Goal: Task Accomplishment & Management: Complete application form

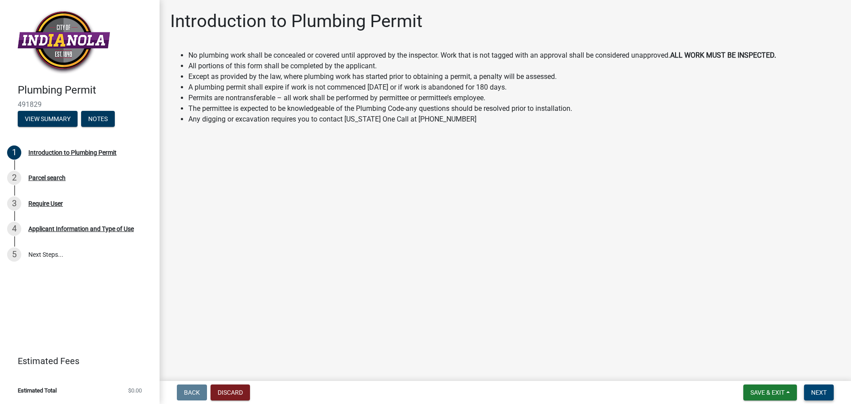
click at [818, 390] on span "Next" at bounding box center [819, 392] width 16 height 7
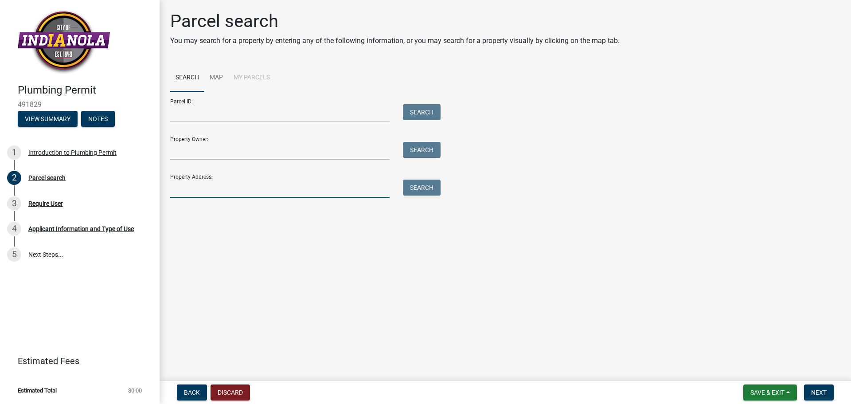
click at [259, 191] on input "Property Address:" at bounding box center [279, 188] width 219 height 18
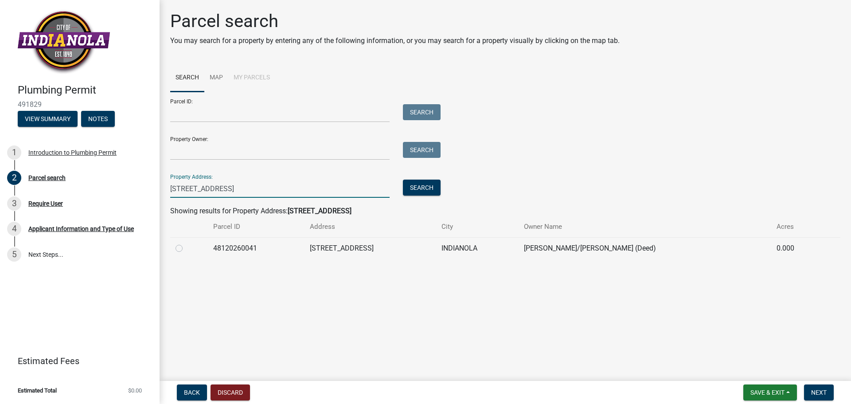
type input "[STREET_ADDRESS]"
click at [236, 250] on td "48120260041" at bounding box center [256, 248] width 97 height 22
click at [190, 249] on div at bounding box center [188, 248] width 27 height 11
click at [186, 243] on label at bounding box center [186, 243] width 0 height 0
click at [186, 249] on input "radio" at bounding box center [189, 246] width 6 height 6
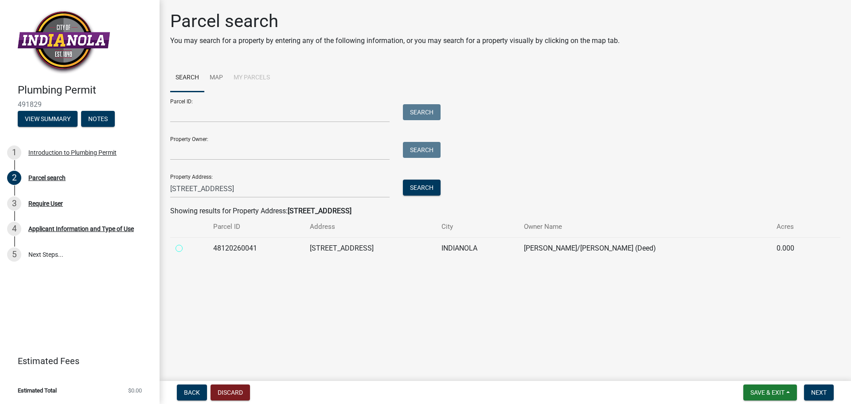
radio input "true"
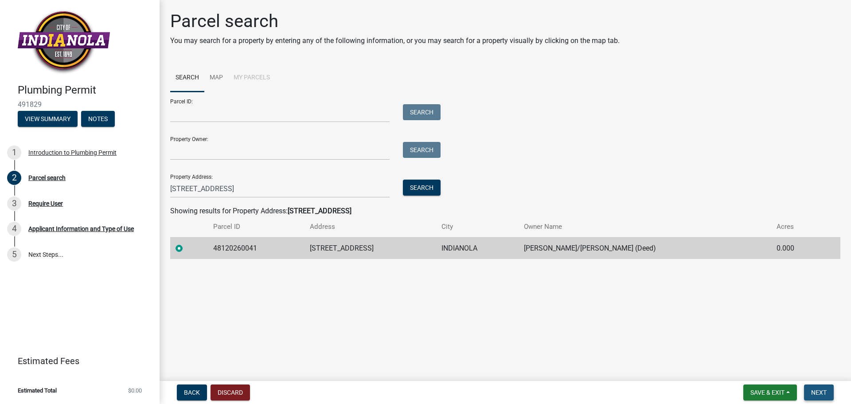
click at [814, 390] on span "Next" at bounding box center [819, 392] width 16 height 7
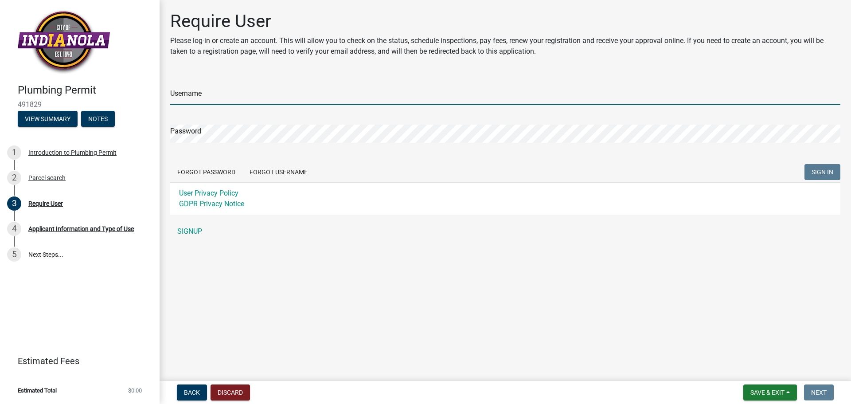
click at [246, 95] on input "Username" at bounding box center [505, 96] width 670 height 18
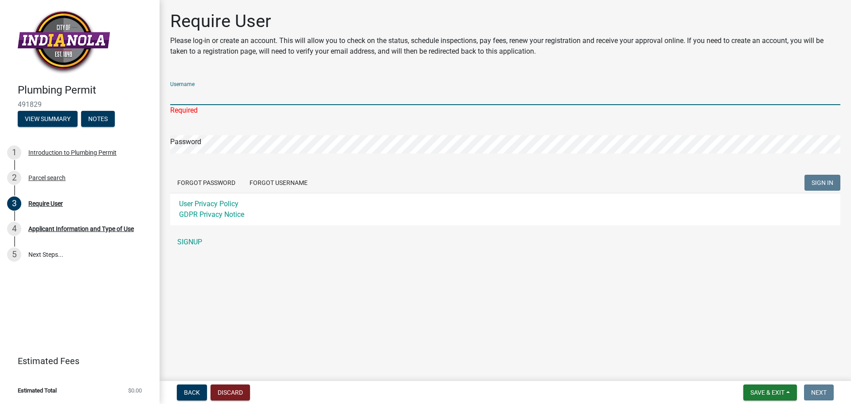
type input "1Tom"
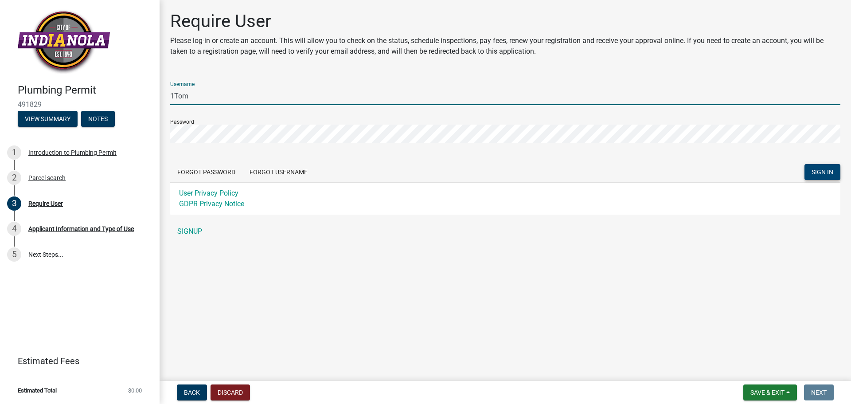
click at [818, 169] on span "SIGN IN" at bounding box center [822, 171] width 22 height 7
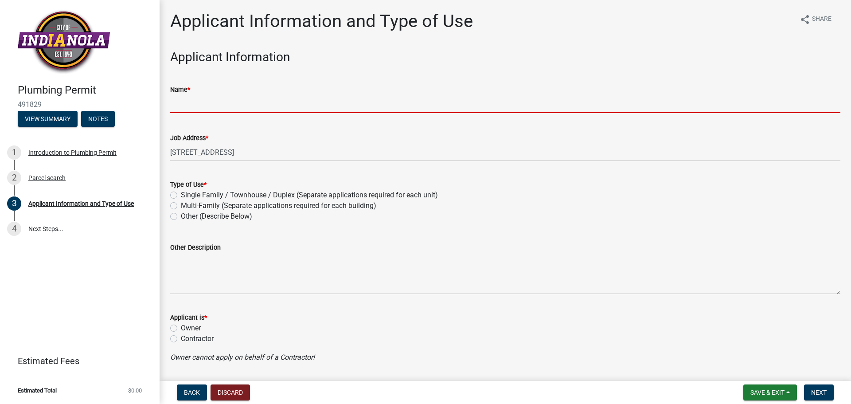
click at [242, 108] on input "Name *" at bounding box center [505, 104] width 670 height 18
type input "1 [PERSON_NAME] Des Moines"
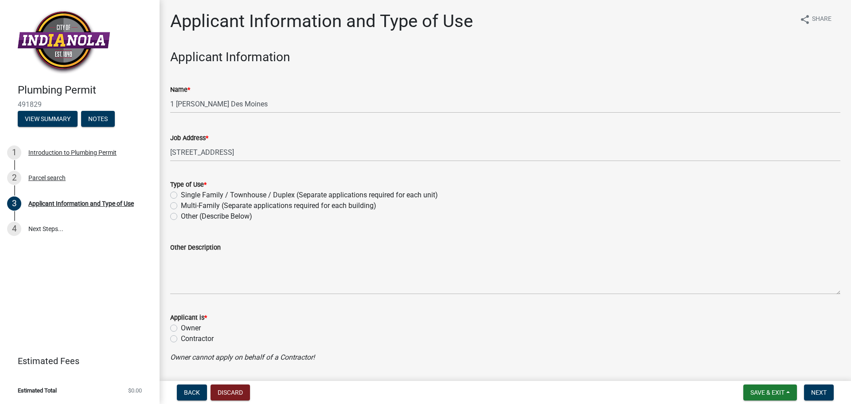
click at [181, 198] on label "Single Family / Townhouse / Duplex (Separate applications required for each uni…" at bounding box center [309, 195] width 257 height 11
click at [181, 195] on input "Single Family / Townhouse / Duplex (Separate applications required for each uni…" at bounding box center [184, 193] width 6 height 6
radio input "true"
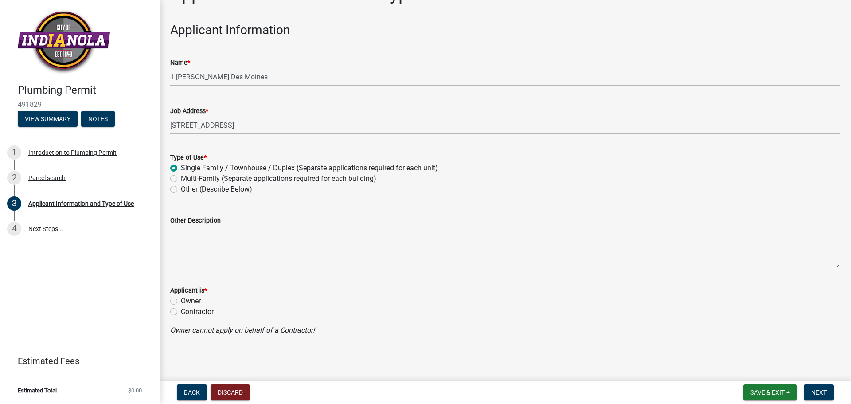
click at [181, 312] on label "Contractor" at bounding box center [197, 311] width 33 height 11
click at [181, 312] on input "Contractor" at bounding box center [184, 309] width 6 height 6
radio input "true"
click at [812, 395] on span "Next" at bounding box center [819, 392] width 16 height 7
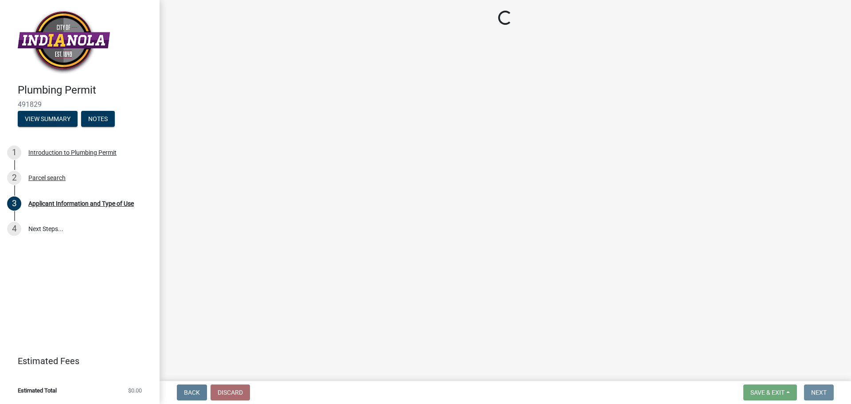
scroll to position [0, 0]
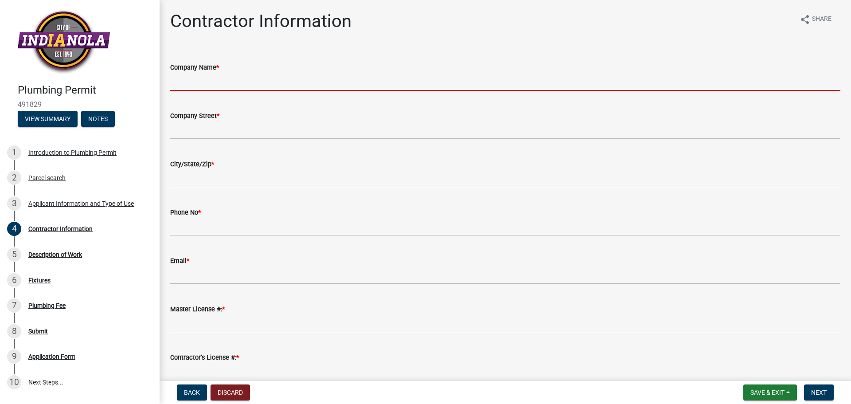
click at [250, 87] on input "Company Name *" at bounding box center [505, 82] width 670 height 18
type input "1 [PERSON_NAME] Des Moines"
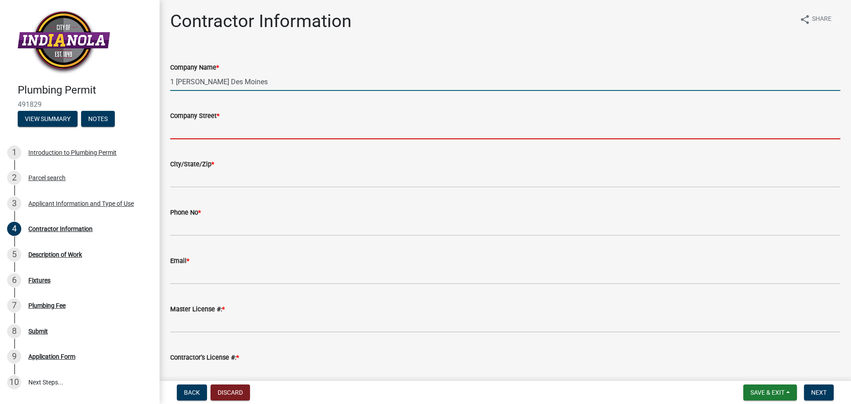
type input "[STREET_ADDRESS]"
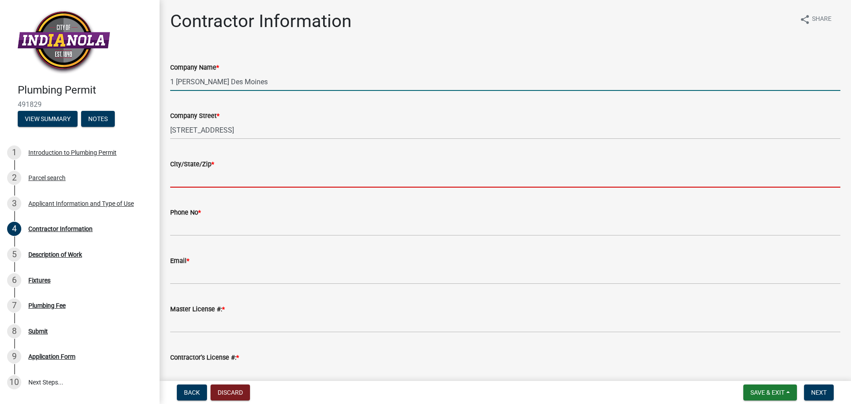
type input "[GEOGRAPHIC_DATA]"
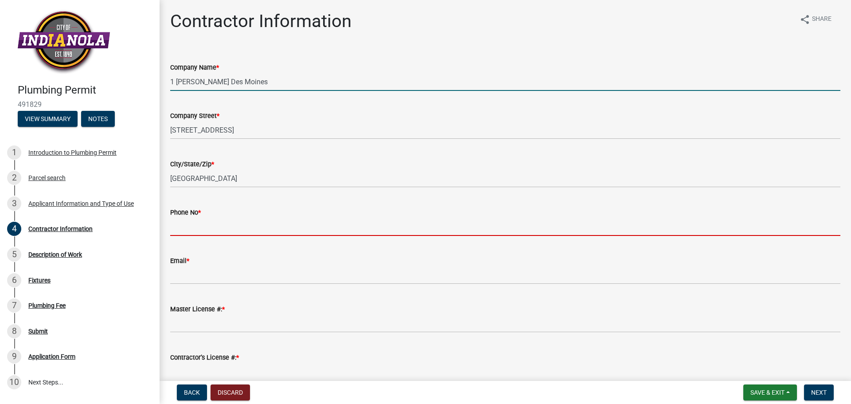
type input "5153101705"
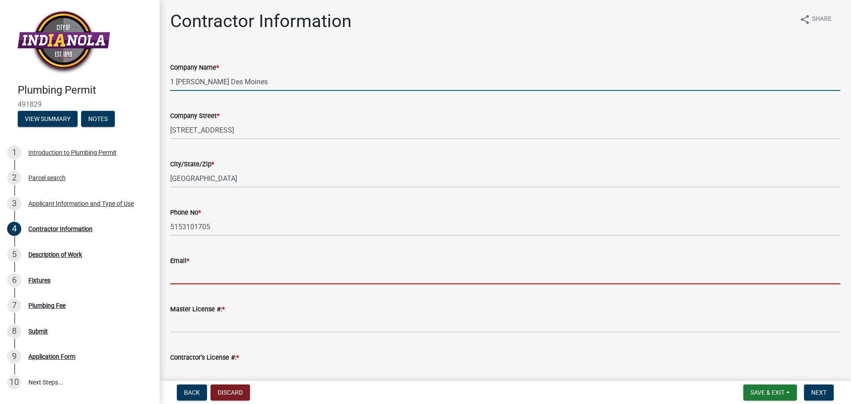
type input "[EMAIL_ADDRESS][DOMAIN_NAME]"
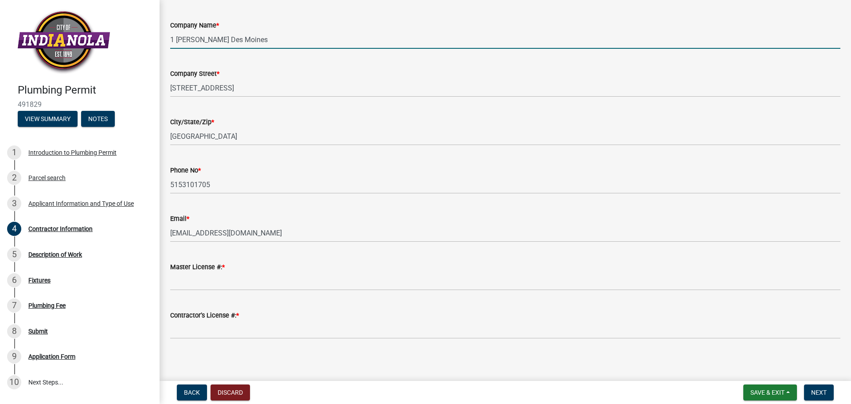
scroll to position [45, 0]
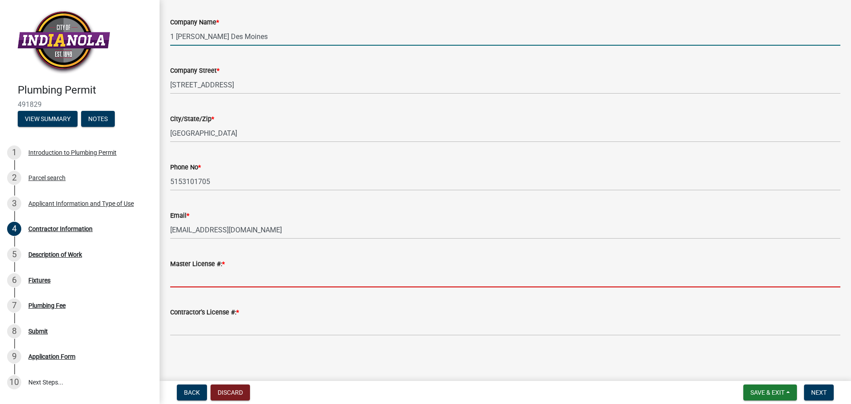
click at [241, 284] on input "Master License #: *" at bounding box center [505, 278] width 670 height 18
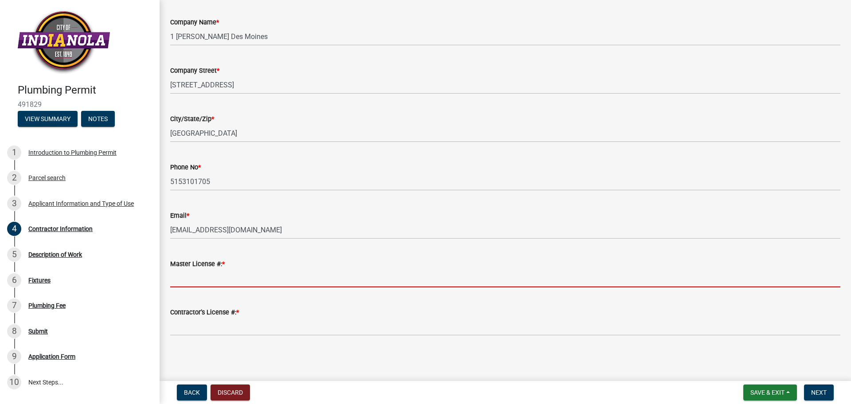
type input "53169-CL"
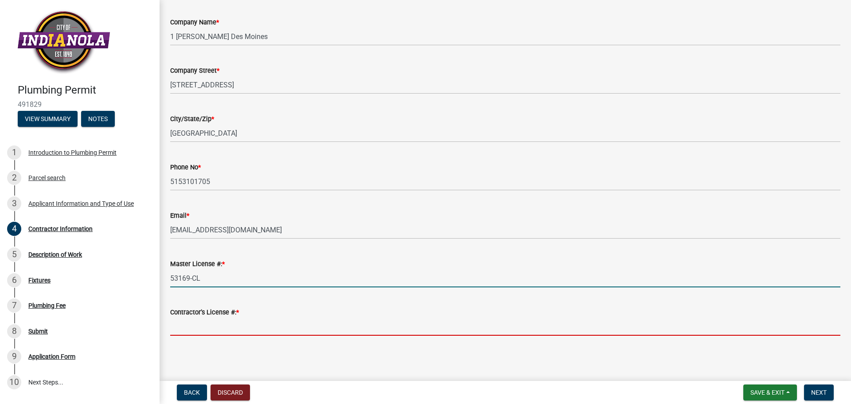
click at [237, 328] on input "Contractor’s License #: *" at bounding box center [505, 326] width 670 height 18
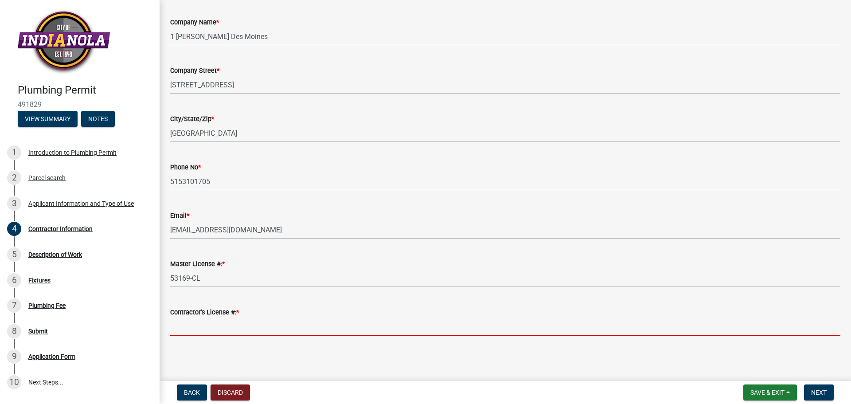
type input "C147801"
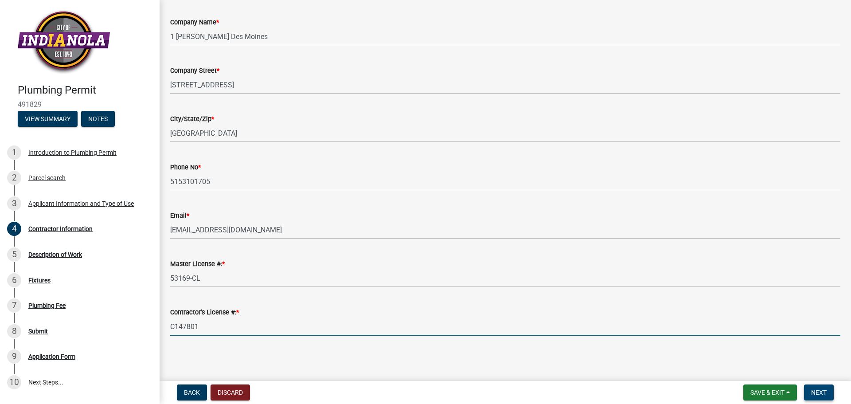
click at [827, 389] on button "Next" at bounding box center [819, 392] width 30 height 16
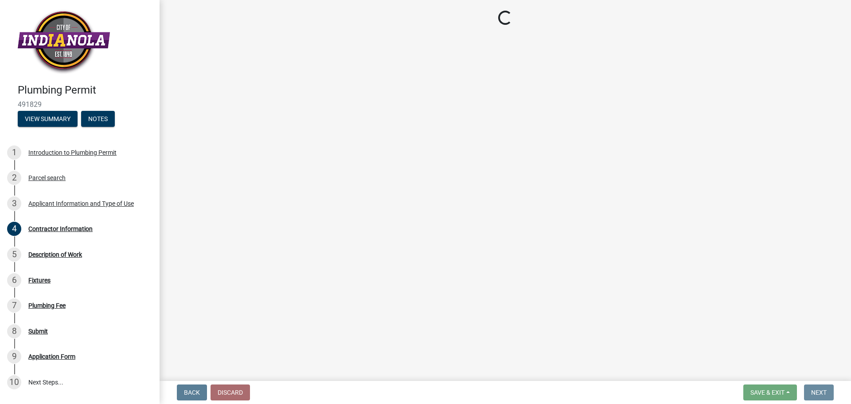
scroll to position [0, 0]
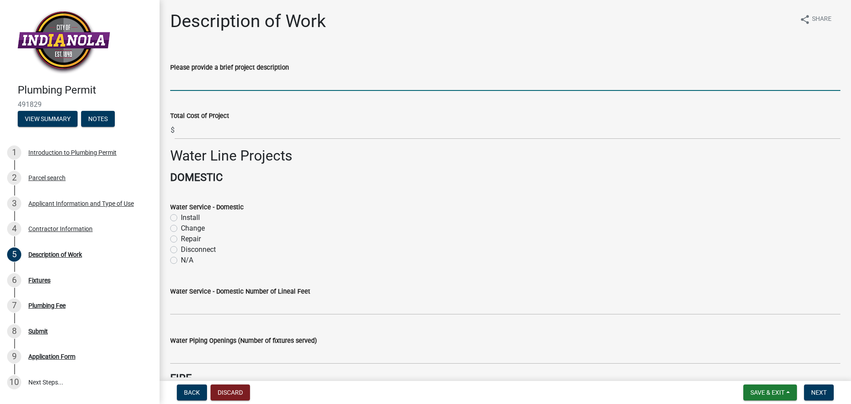
click at [245, 83] on input "Please provide a brief project description" at bounding box center [505, 82] width 670 height 18
click at [250, 86] on input "Please provide a brief project description" at bounding box center [505, 82] width 670 height 18
type input "Repair of exterior sewer line"
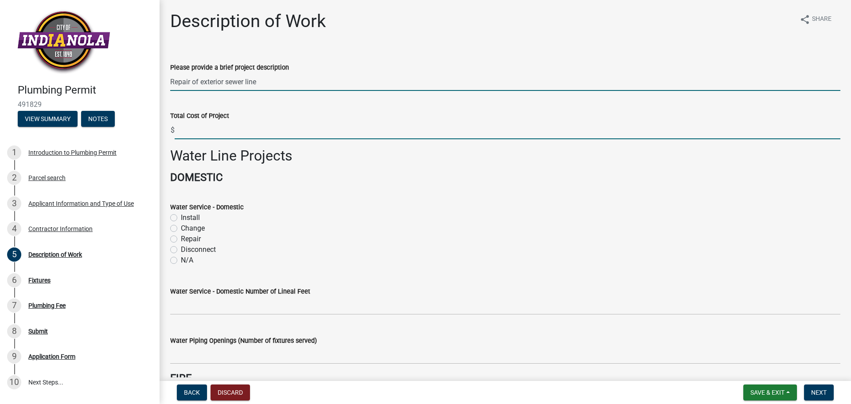
click at [211, 136] on input "text" at bounding box center [508, 130] width 666 height 18
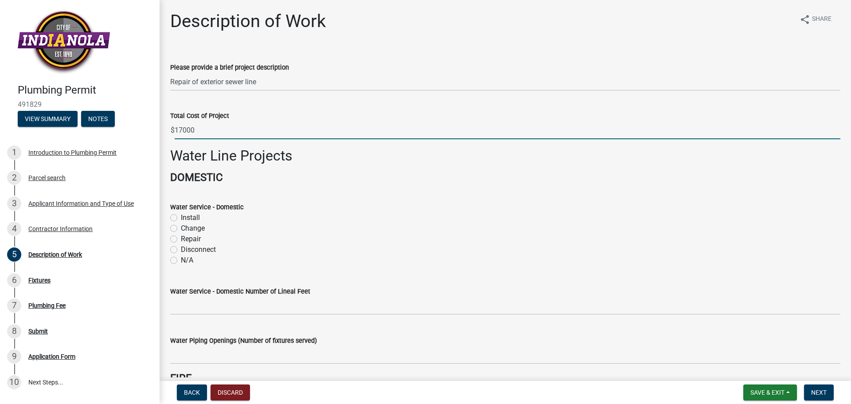
type input "17000"
click at [189, 236] on label "Repair" at bounding box center [191, 239] width 20 height 11
click at [187, 236] on input "Repair" at bounding box center [184, 237] width 6 height 6
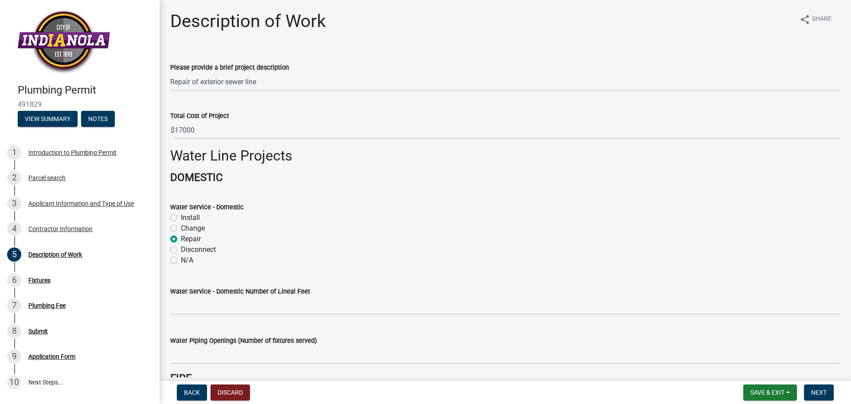
radio input "true"
click at [183, 257] on label "N/A" at bounding box center [187, 260] width 12 height 11
click at [183, 257] on input "N/A" at bounding box center [184, 258] width 6 height 6
radio input "true"
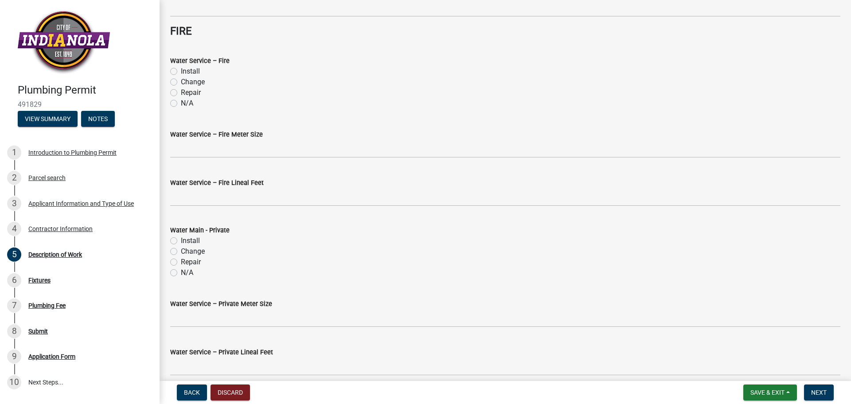
scroll to position [354, 0]
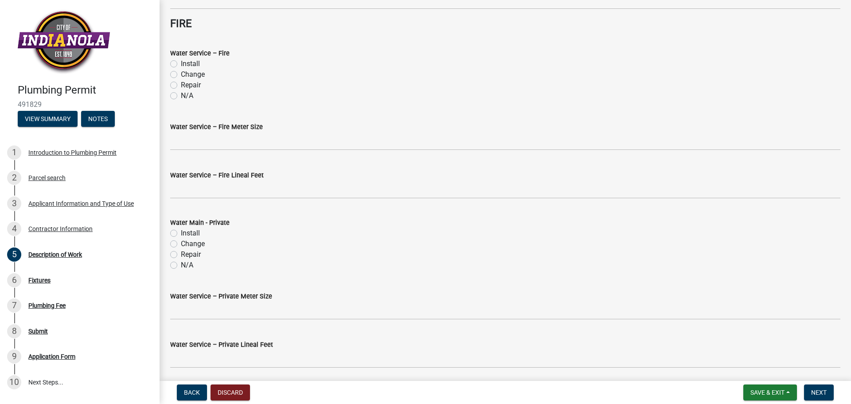
click at [181, 266] on label "N/A" at bounding box center [187, 265] width 12 height 11
click at [181, 265] on input "N/A" at bounding box center [184, 263] width 6 height 6
radio input "true"
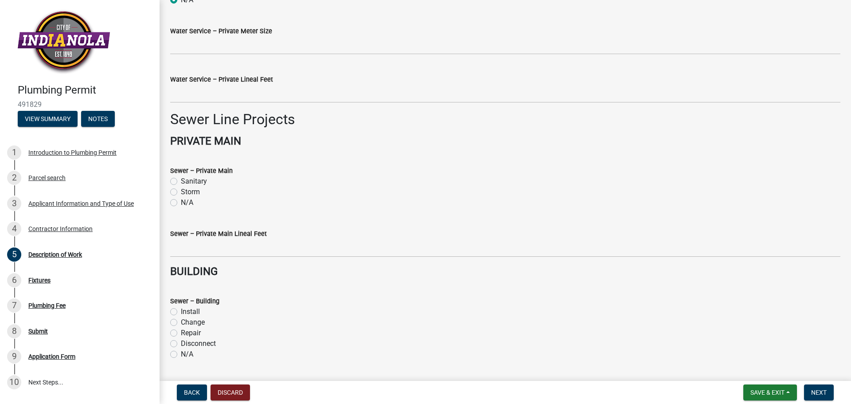
scroll to position [665, 0]
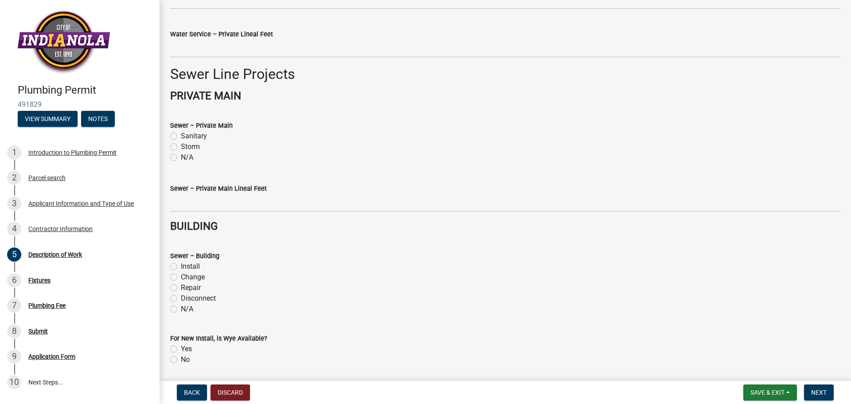
click at [192, 135] on label "Sanitary" at bounding box center [194, 136] width 26 height 11
click at [187, 135] on input "Sanitary" at bounding box center [184, 134] width 6 height 6
radio input "true"
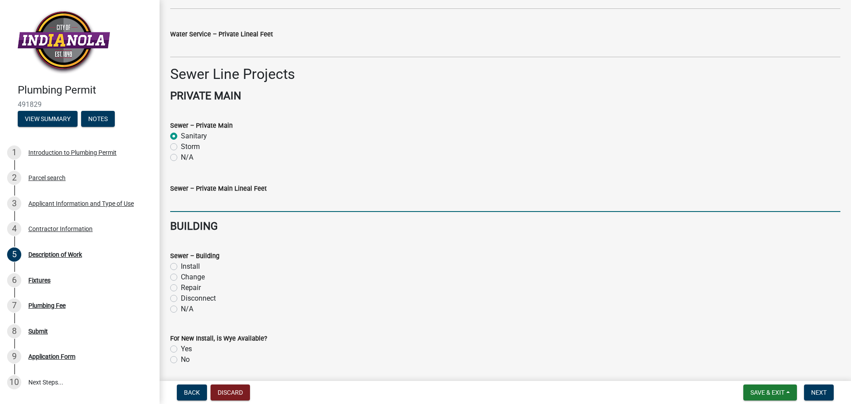
drag, startPoint x: 219, startPoint y: 205, endPoint x: 232, endPoint y: 203, distance: 12.9
click at [219, 205] on input "text" at bounding box center [505, 203] width 670 height 18
type input "8"
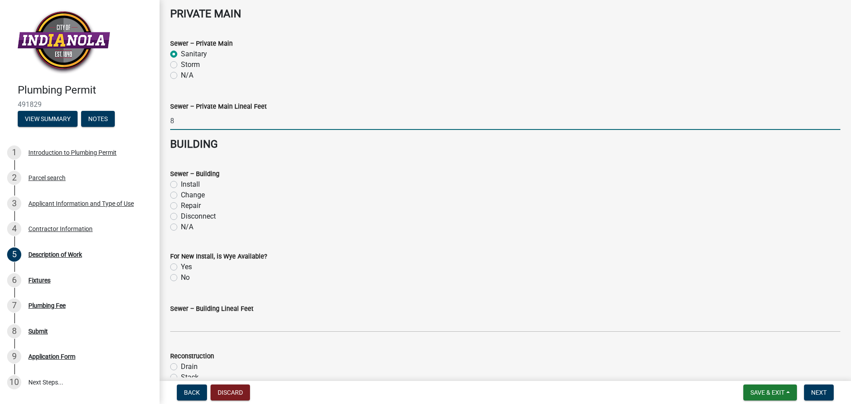
scroll to position [753, 0]
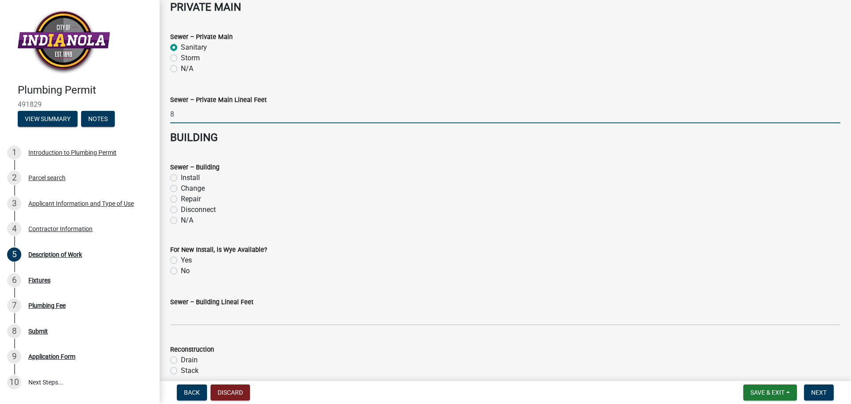
click at [191, 197] on label "Repair" at bounding box center [191, 199] width 20 height 11
click at [187, 197] on input "Repair" at bounding box center [184, 197] width 6 height 6
radio input "true"
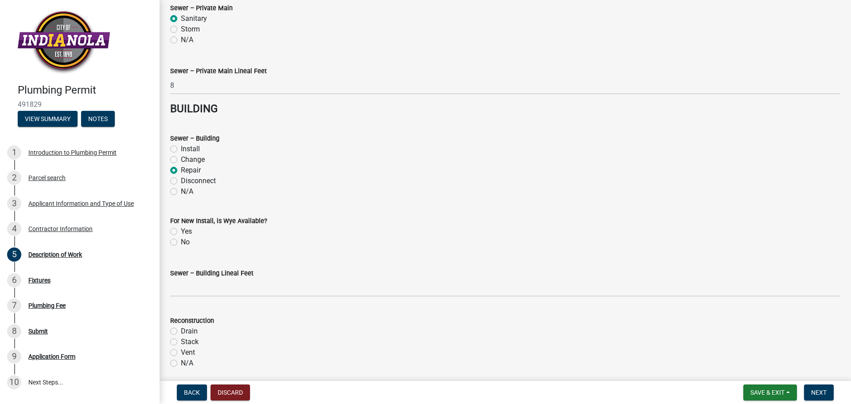
scroll to position [798, 0]
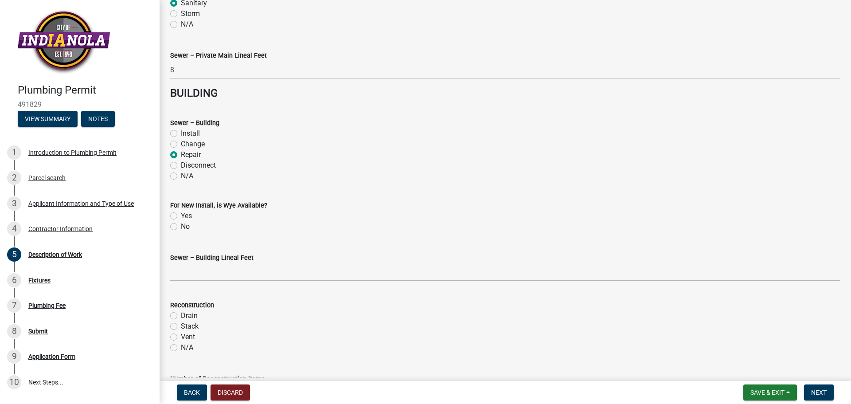
click at [181, 226] on label "No" at bounding box center [185, 226] width 9 height 11
click at [181, 226] on input "No" at bounding box center [184, 224] width 6 height 6
radio input "true"
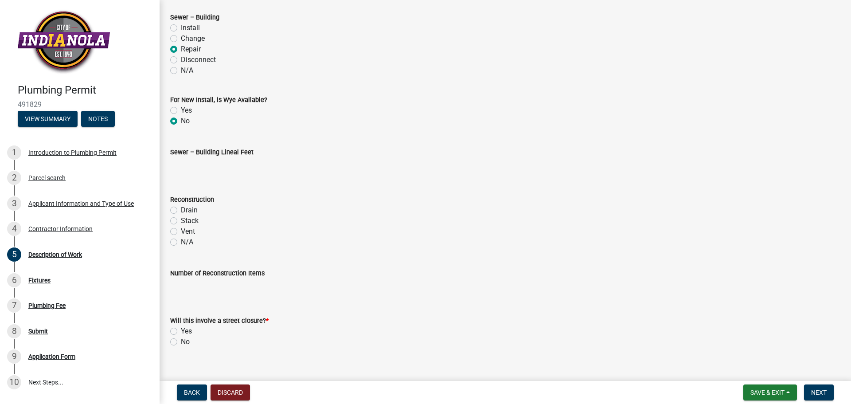
scroll to position [915, 0]
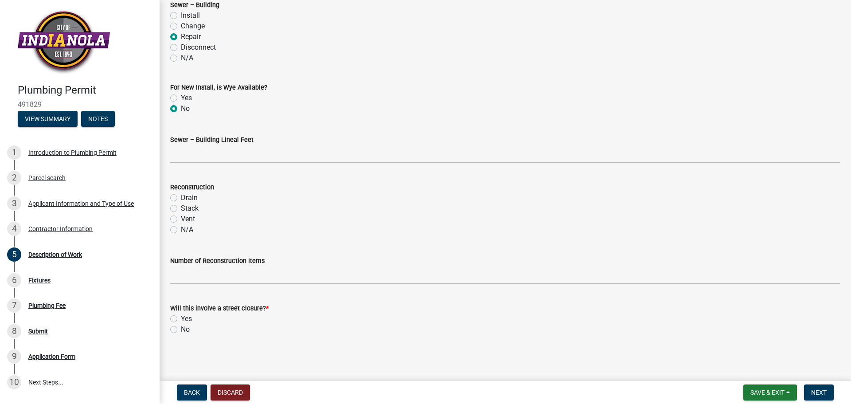
click at [181, 331] on label "No" at bounding box center [185, 329] width 9 height 11
click at [181, 330] on input "No" at bounding box center [184, 327] width 6 height 6
radio input "true"
click at [814, 388] on button "Next" at bounding box center [819, 392] width 30 height 16
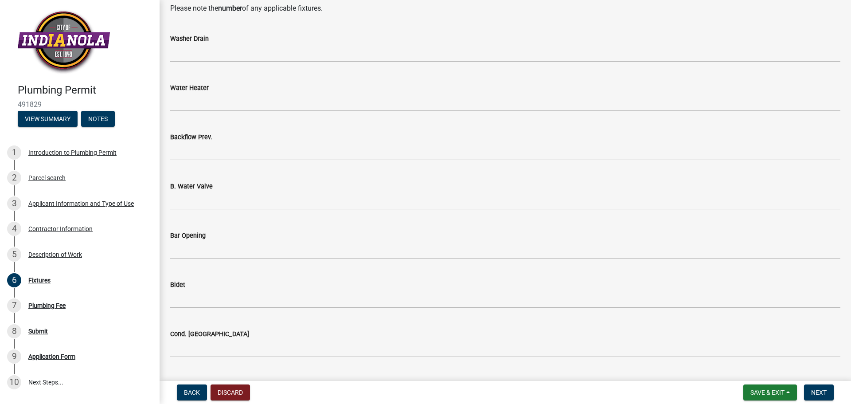
scroll to position [89, 0]
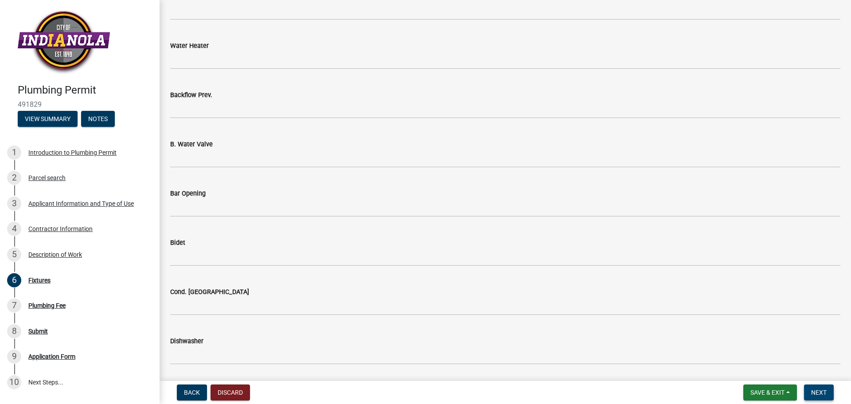
click at [812, 399] on button "Next" at bounding box center [819, 392] width 30 height 16
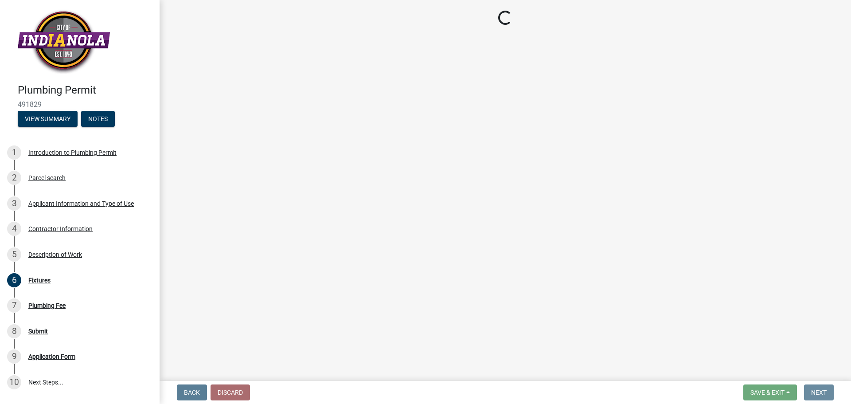
scroll to position [0, 0]
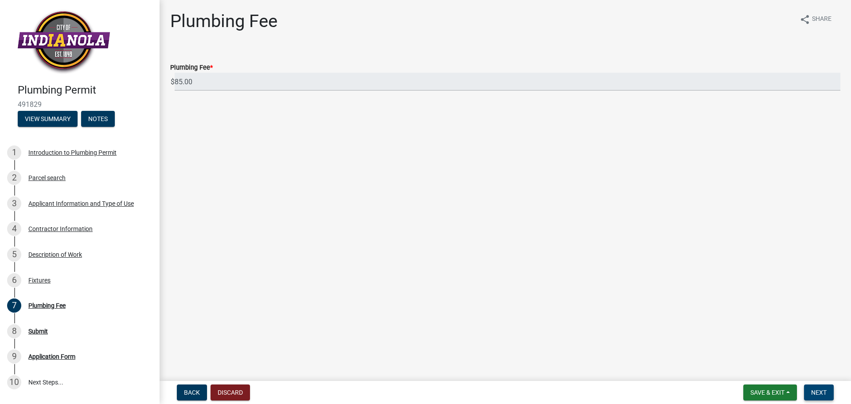
click at [819, 387] on button "Next" at bounding box center [819, 392] width 30 height 16
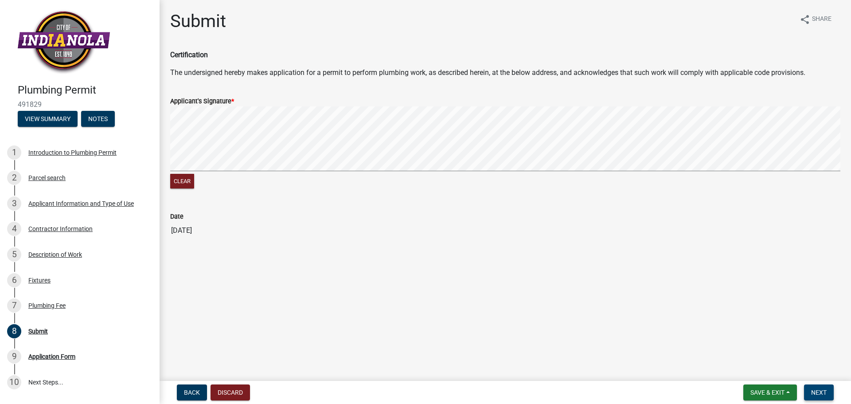
click at [820, 395] on span "Next" at bounding box center [819, 392] width 16 height 7
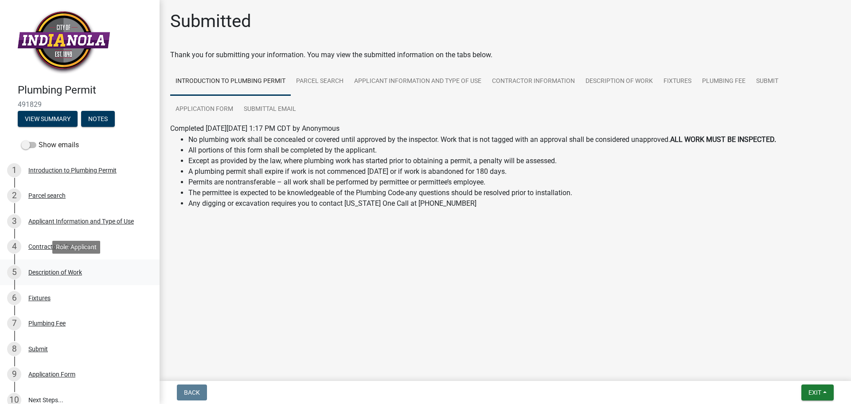
scroll to position [91, 0]
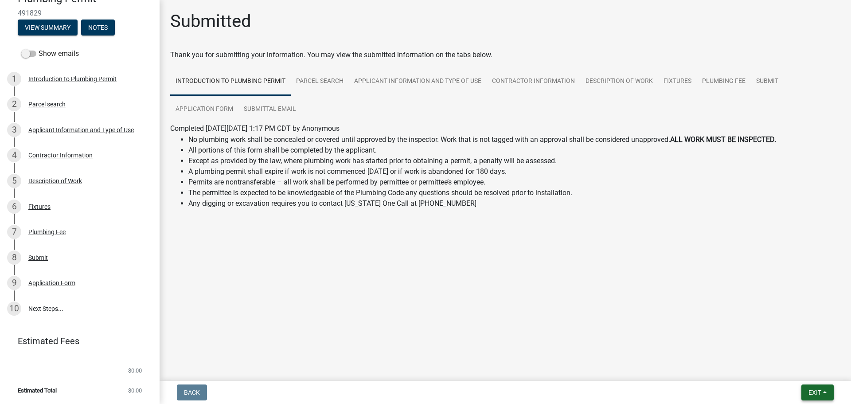
click at [808, 394] on span "Exit" at bounding box center [814, 392] width 13 height 7
click at [575, 335] on main "Submitted Thank you for submitting your information. You may view the submitted…" at bounding box center [505, 188] width 691 height 377
